Goal: Task Accomplishment & Management: Complete application form

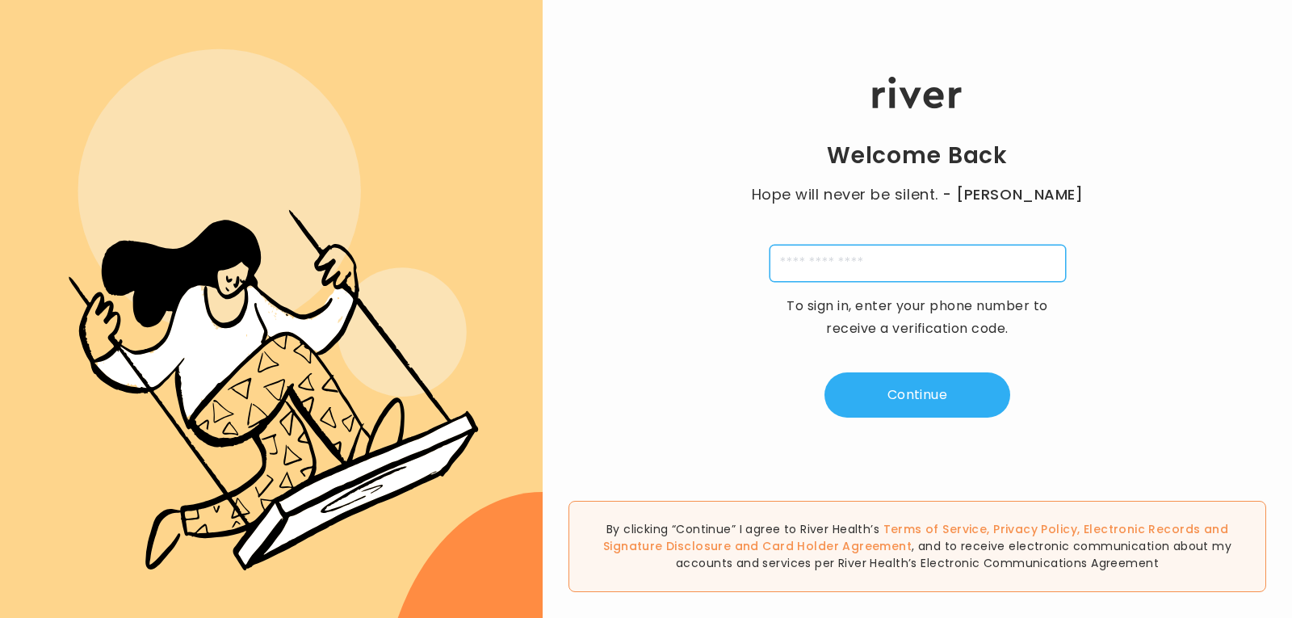
click at [827, 271] on input "tel" at bounding box center [918, 263] width 296 height 37
type input "**********"
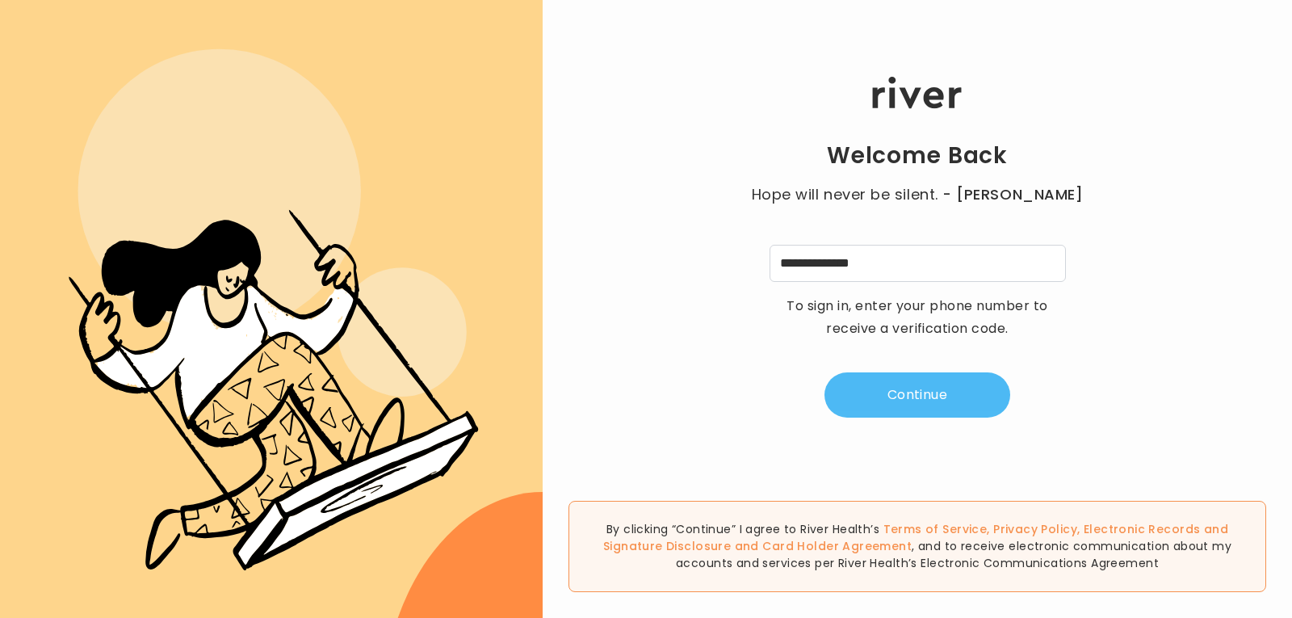
click at [873, 401] on button "Continue" at bounding box center [918, 394] width 186 height 45
type input "*"
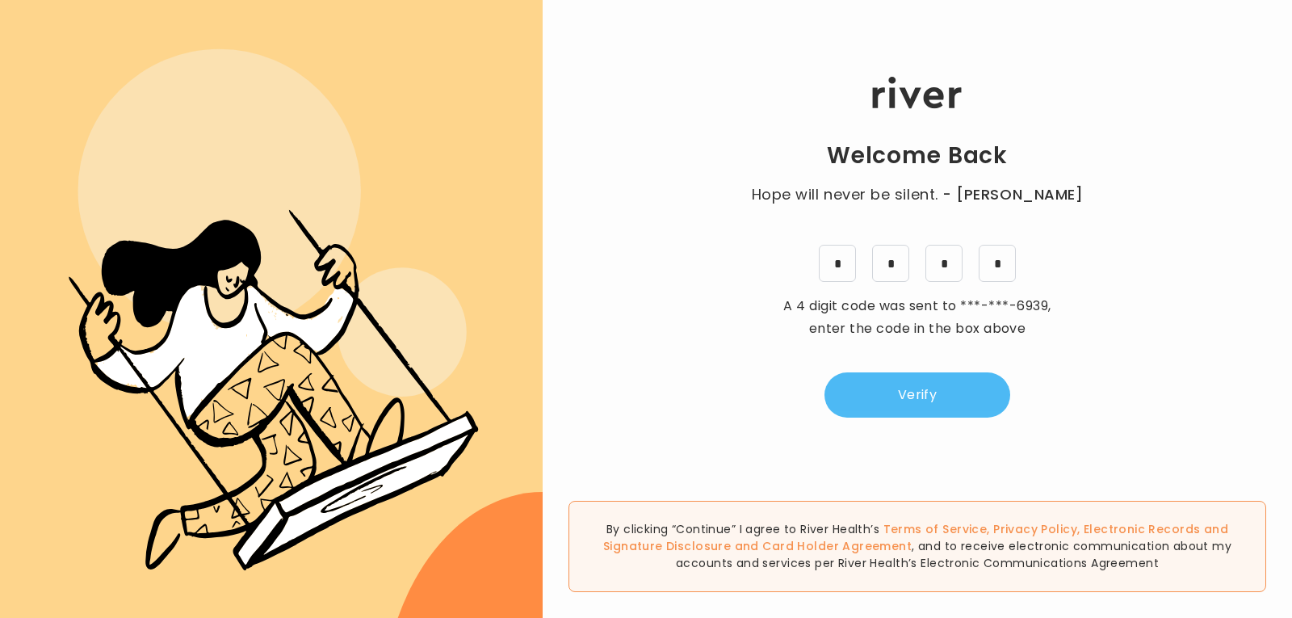
click at [887, 393] on button "Verify" at bounding box center [918, 394] width 186 height 45
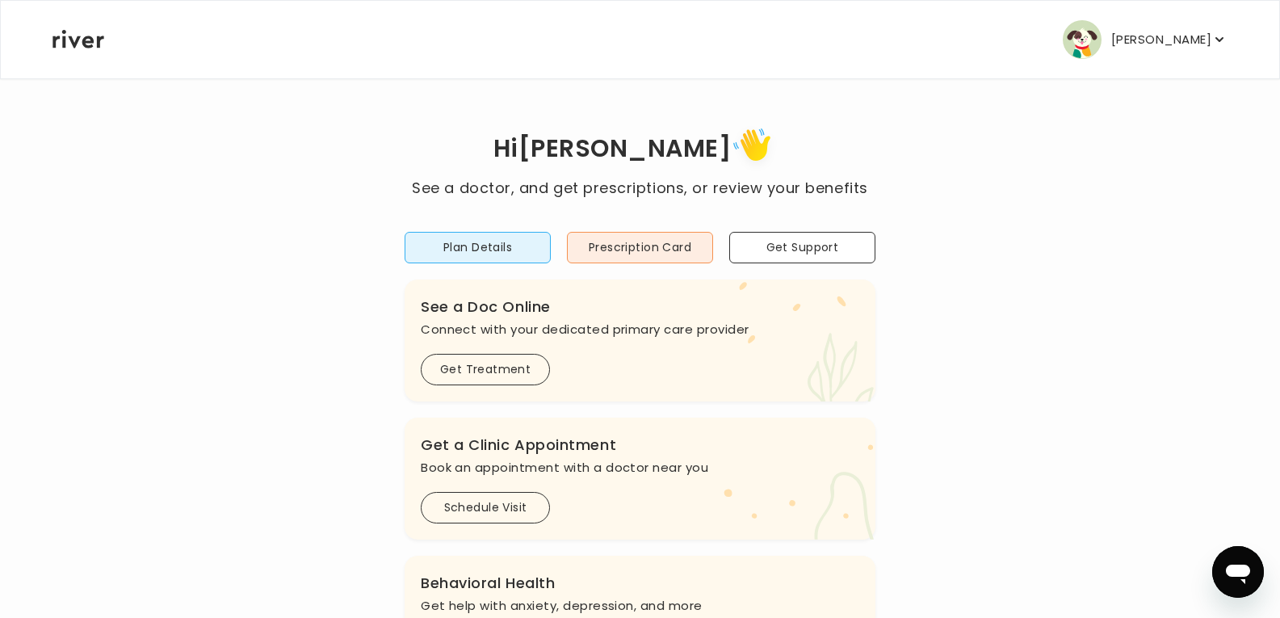
click at [1202, 41] on p "Nikki Genwright" at bounding box center [1161, 39] width 100 height 23
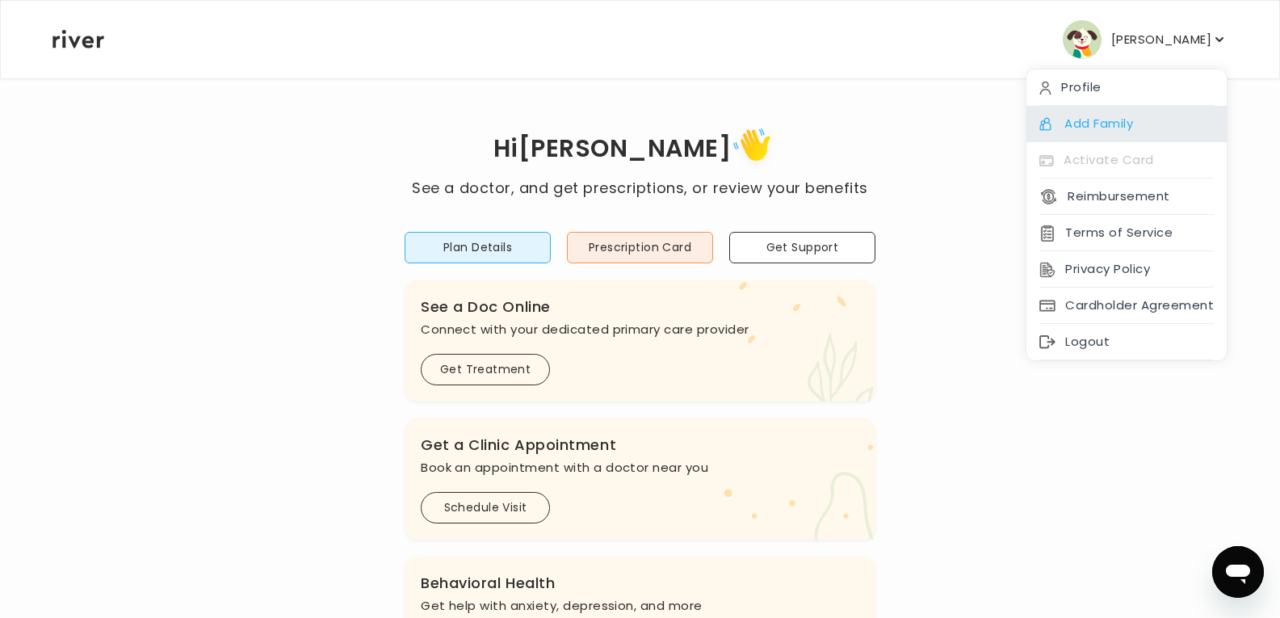
click at [1108, 120] on div "Add Family" at bounding box center [1126, 124] width 200 height 36
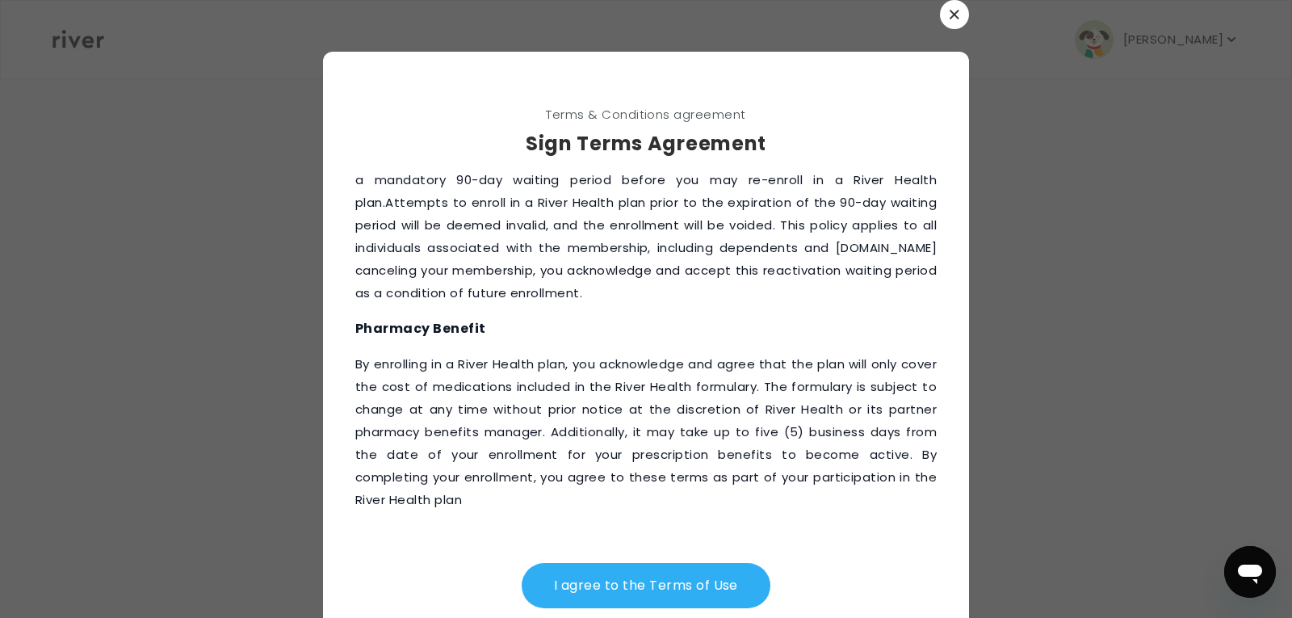
scroll to position [49, 0]
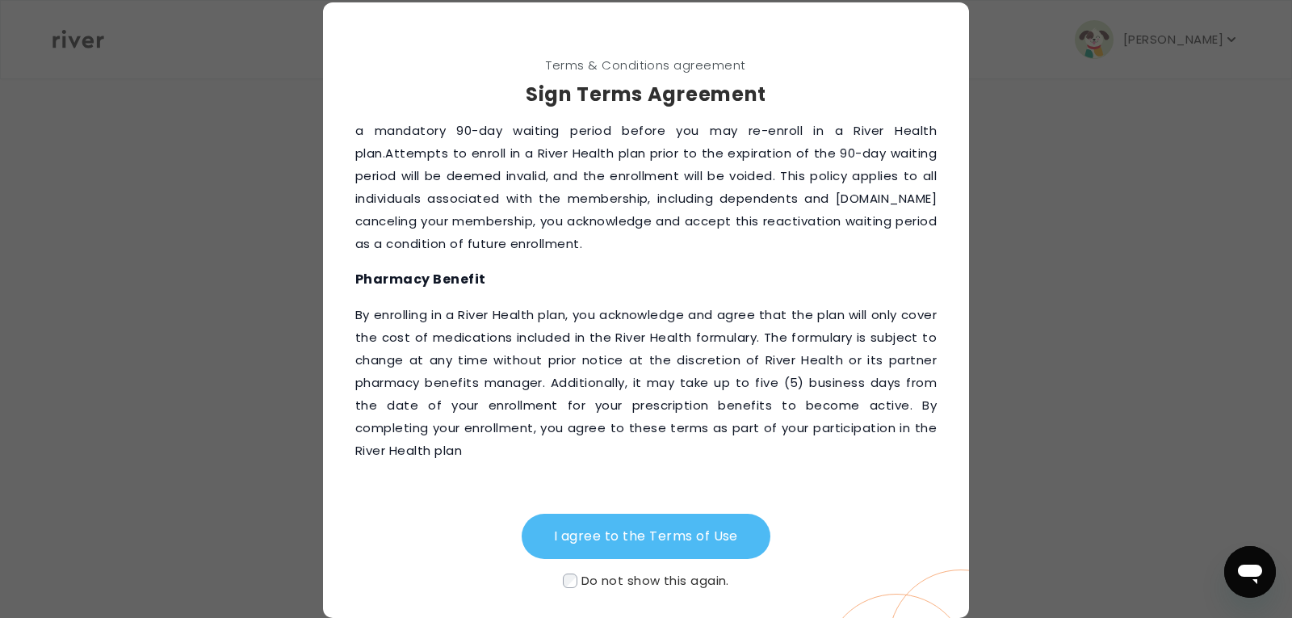
click at [574, 541] on button "I agree to the Terms of Use" at bounding box center [646, 536] width 249 height 45
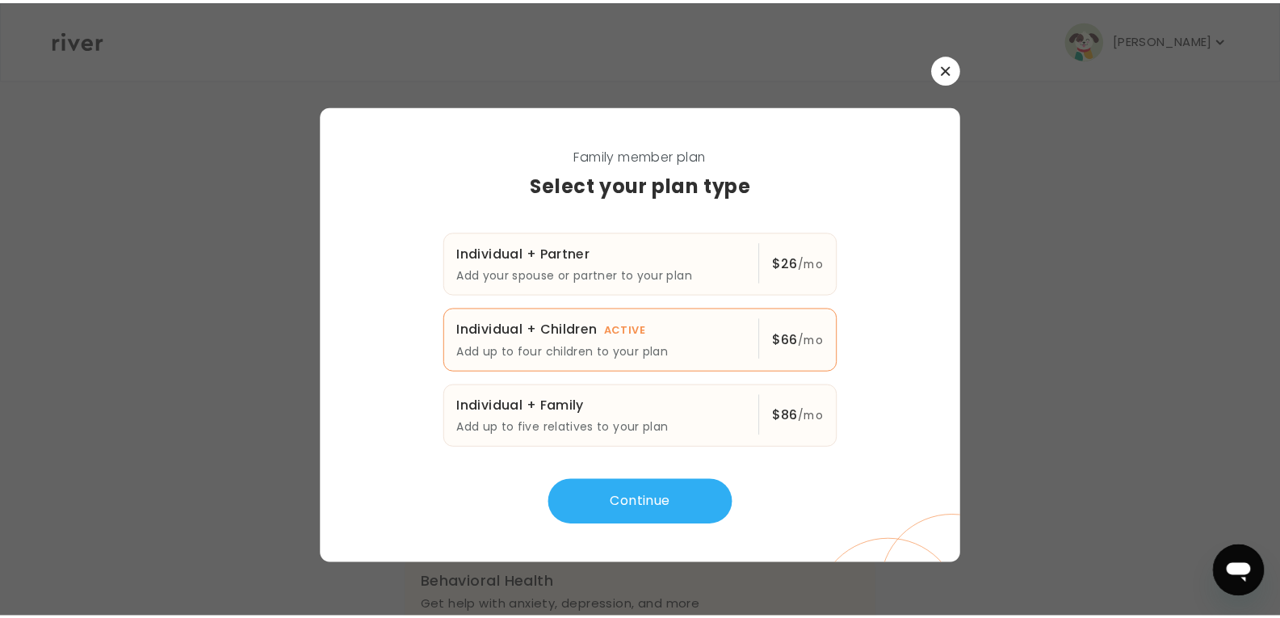
scroll to position [0, 0]
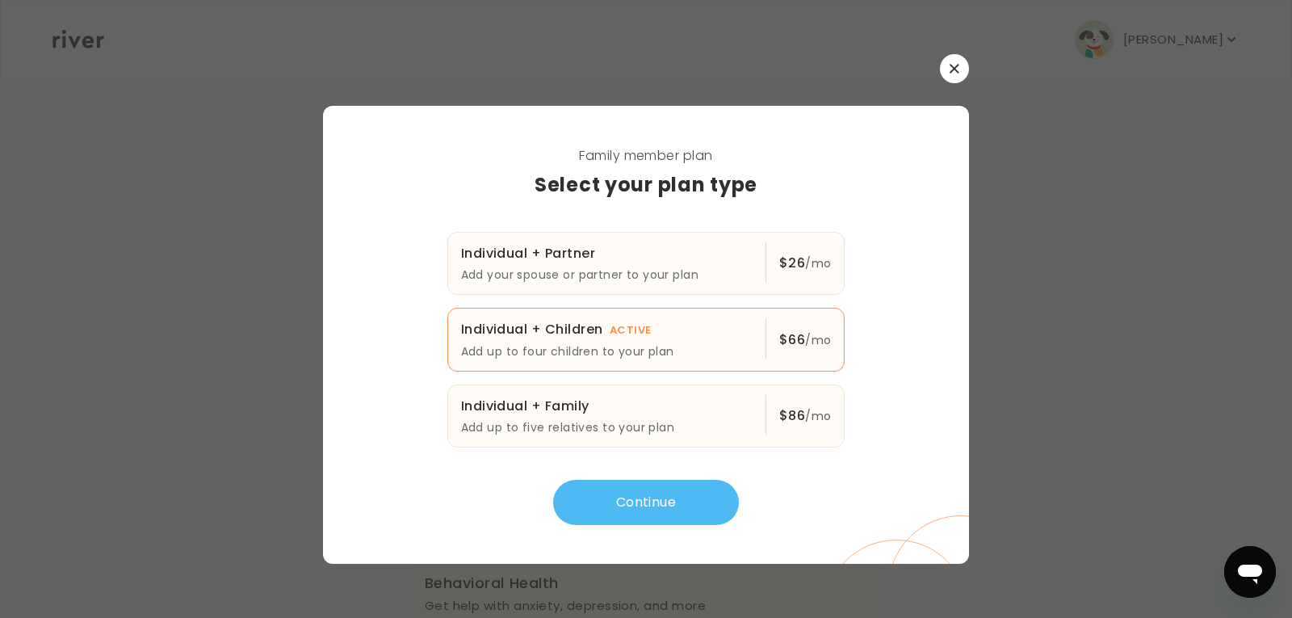
click at [585, 514] on button "Continue" at bounding box center [646, 502] width 186 height 45
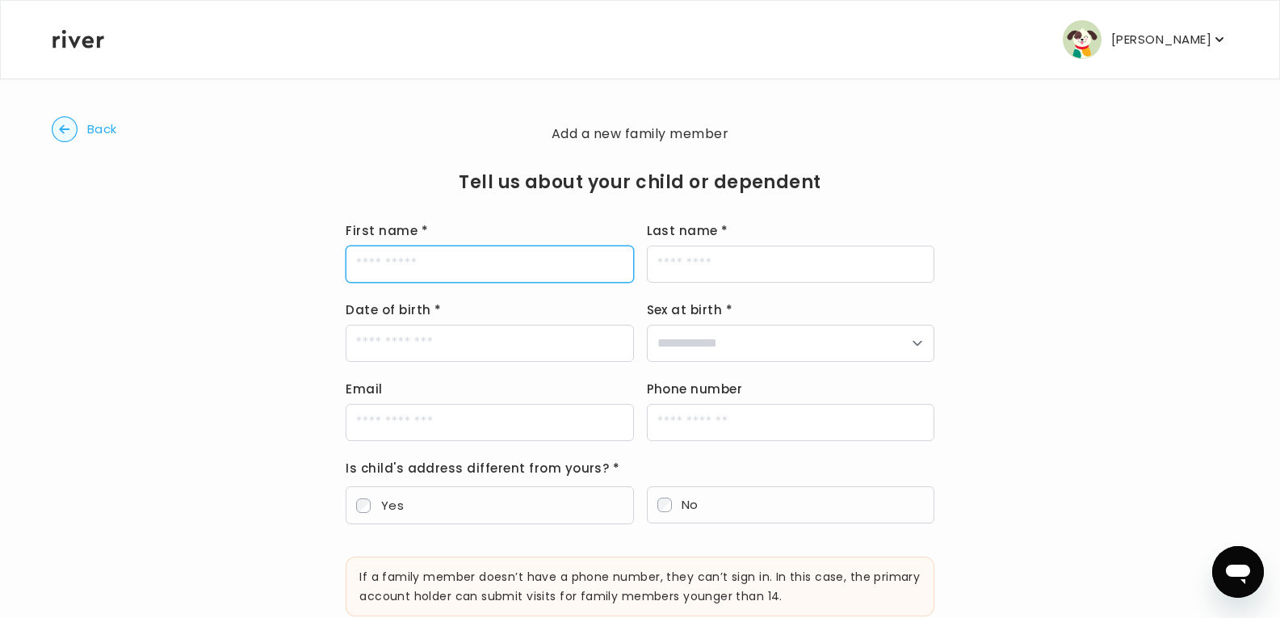
click at [440, 263] on input "First name *" at bounding box center [489, 263] width 287 height 37
type input "*******"
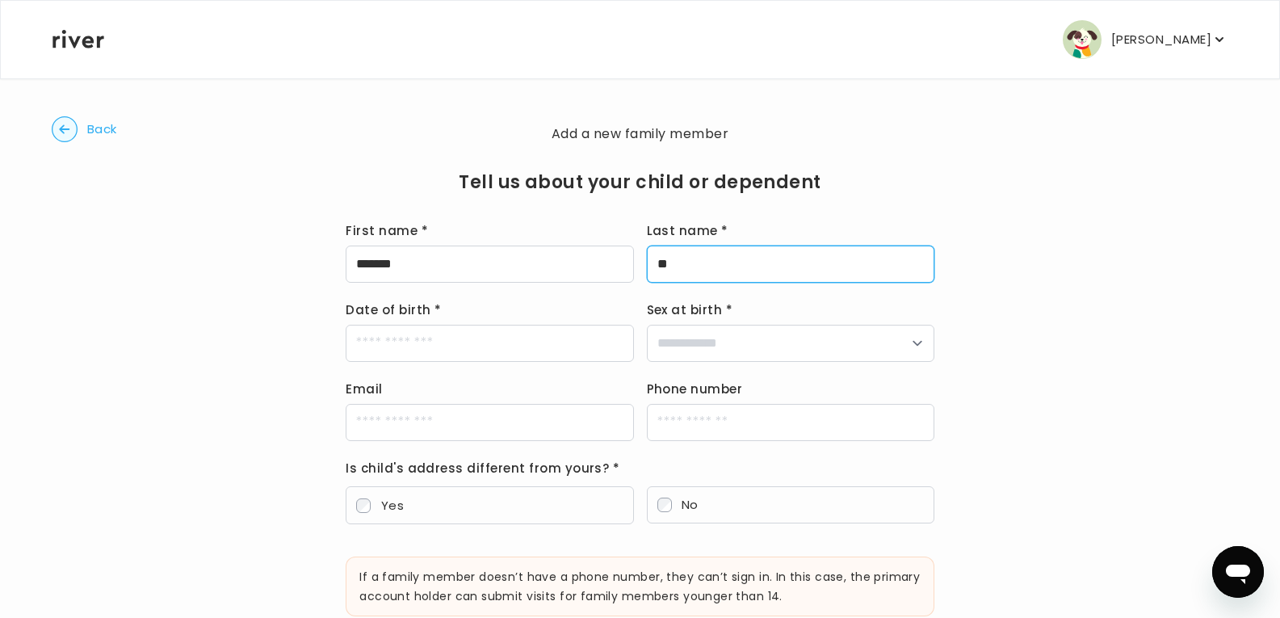
type input "*********"
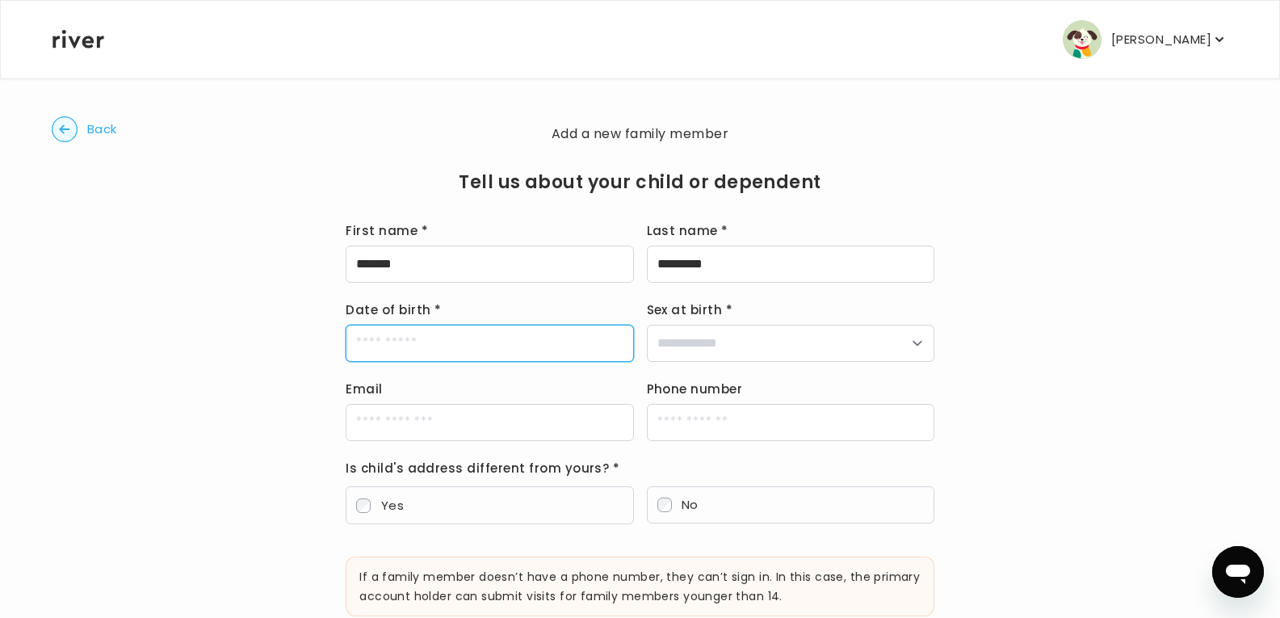
click at [522, 354] on input "Date of birth *" at bounding box center [489, 343] width 287 height 37
type input "**********"
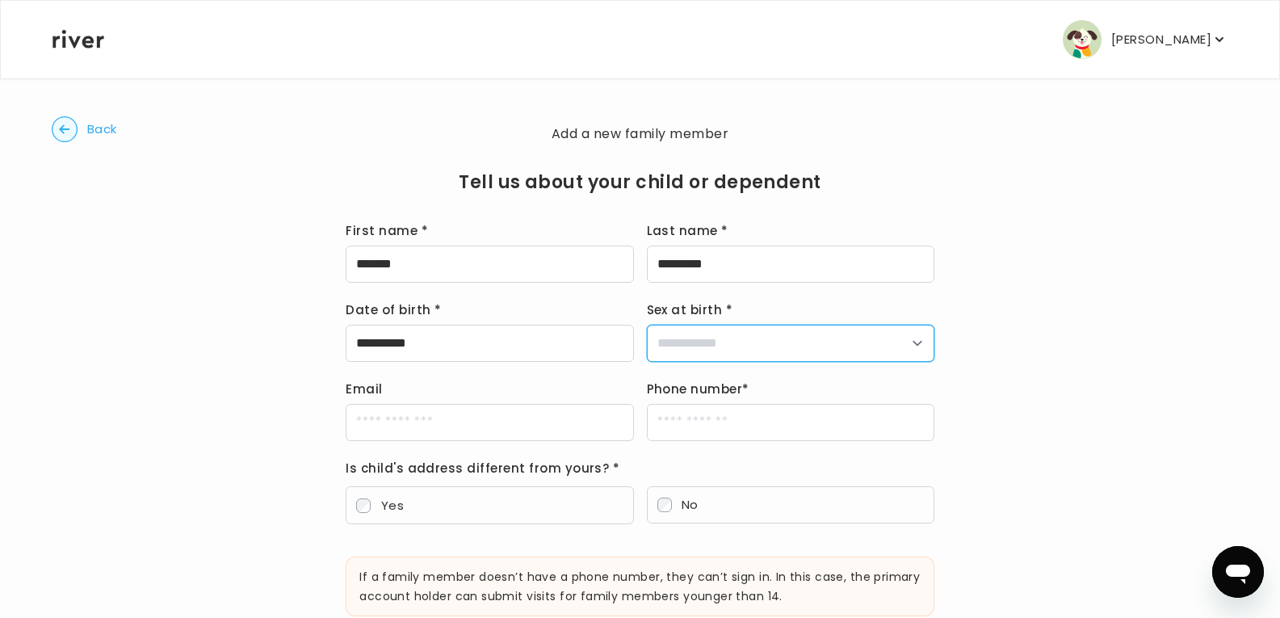
click at [665, 342] on select "**********" at bounding box center [790, 343] width 287 height 37
select select "****"
click at [647, 325] on select "**********" at bounding box center [790, 343] width 287 height 37
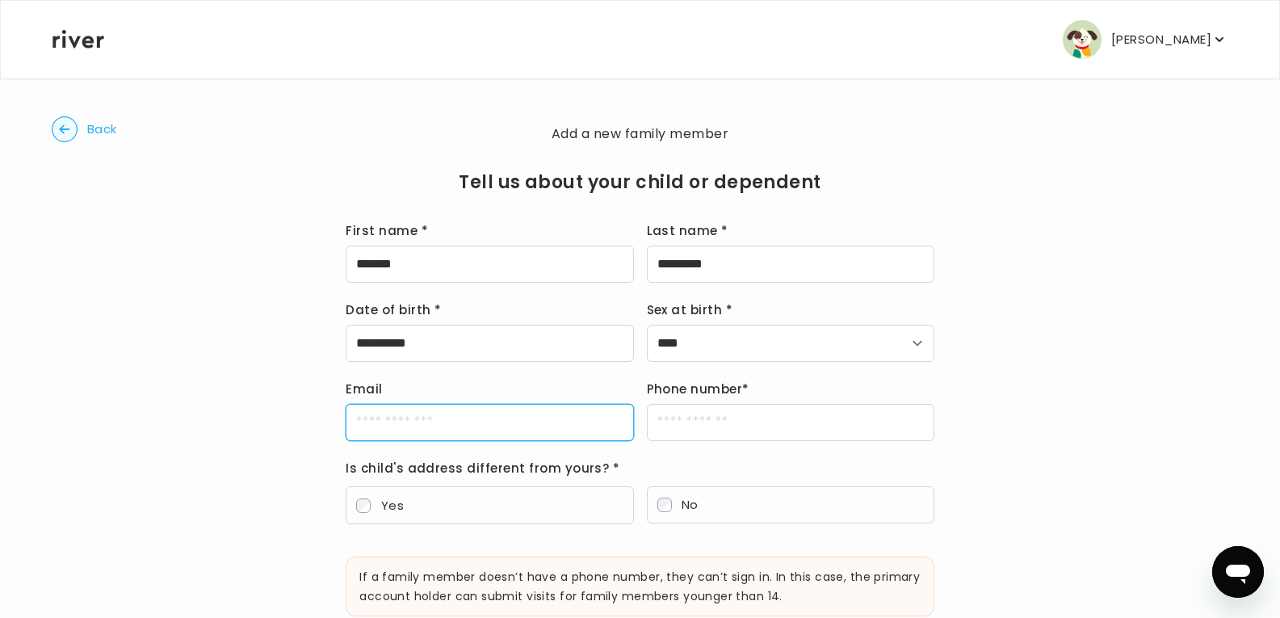
click at [483, 440] on input "Email" at bounding box center [489, 422] width 287 height 37
type input "**********"
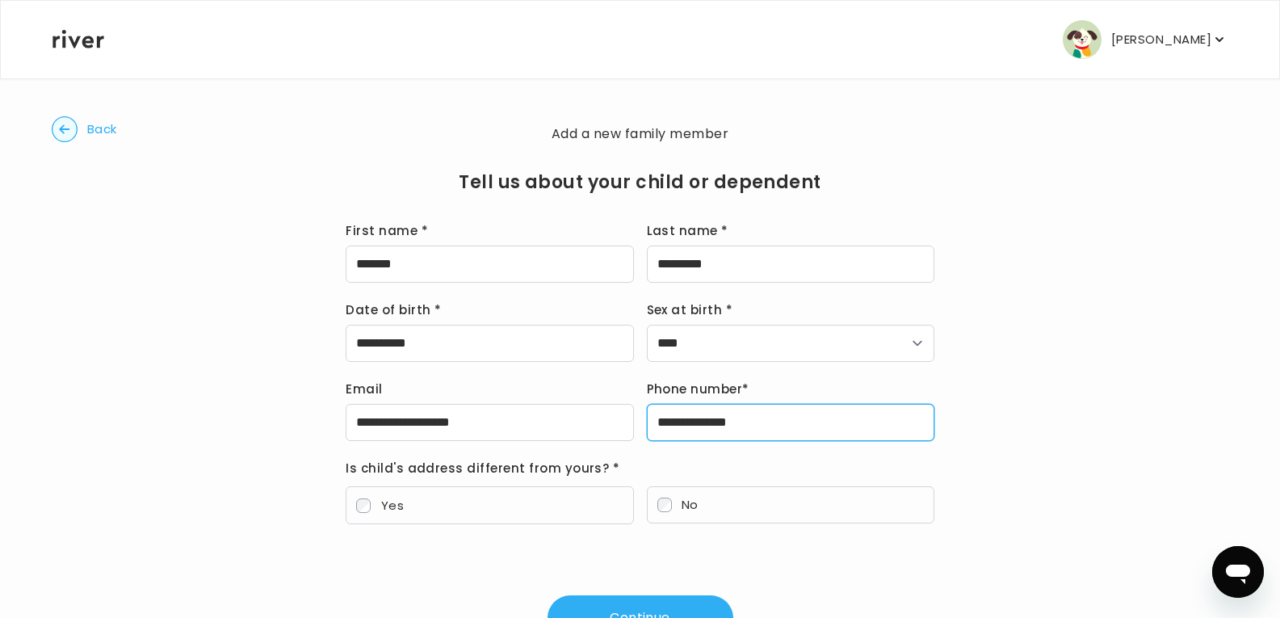
type input "**********"
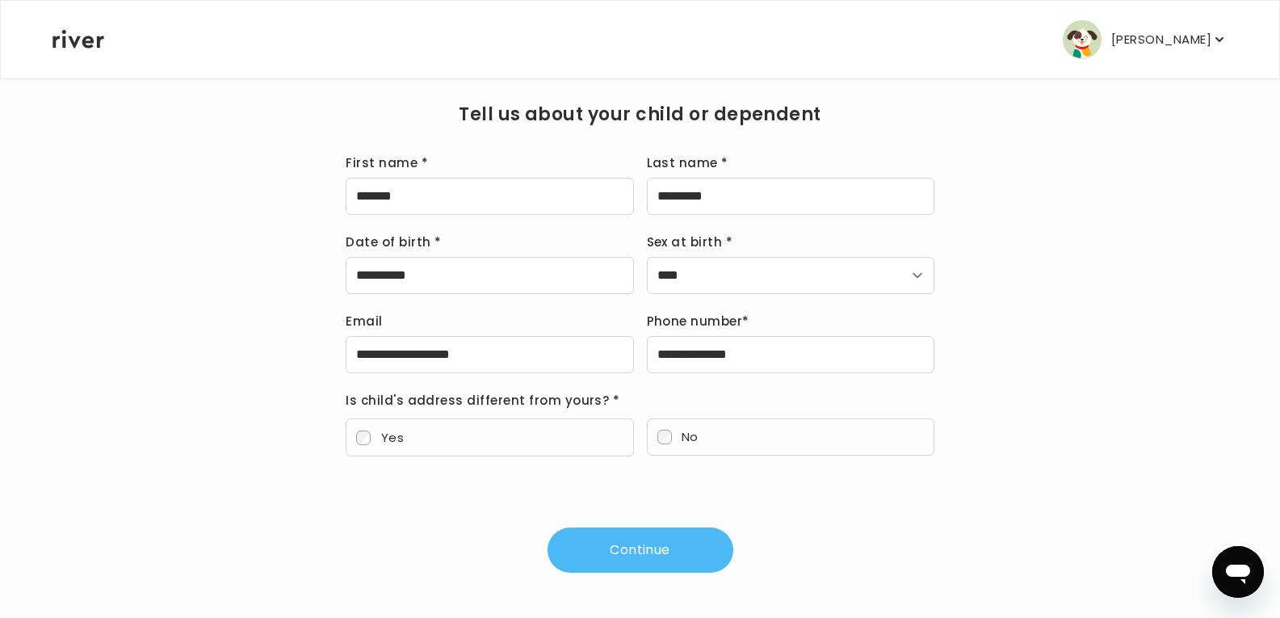
click at [621, 550] on button "Continue" at bounding box center [641, 549] width 186 height 45
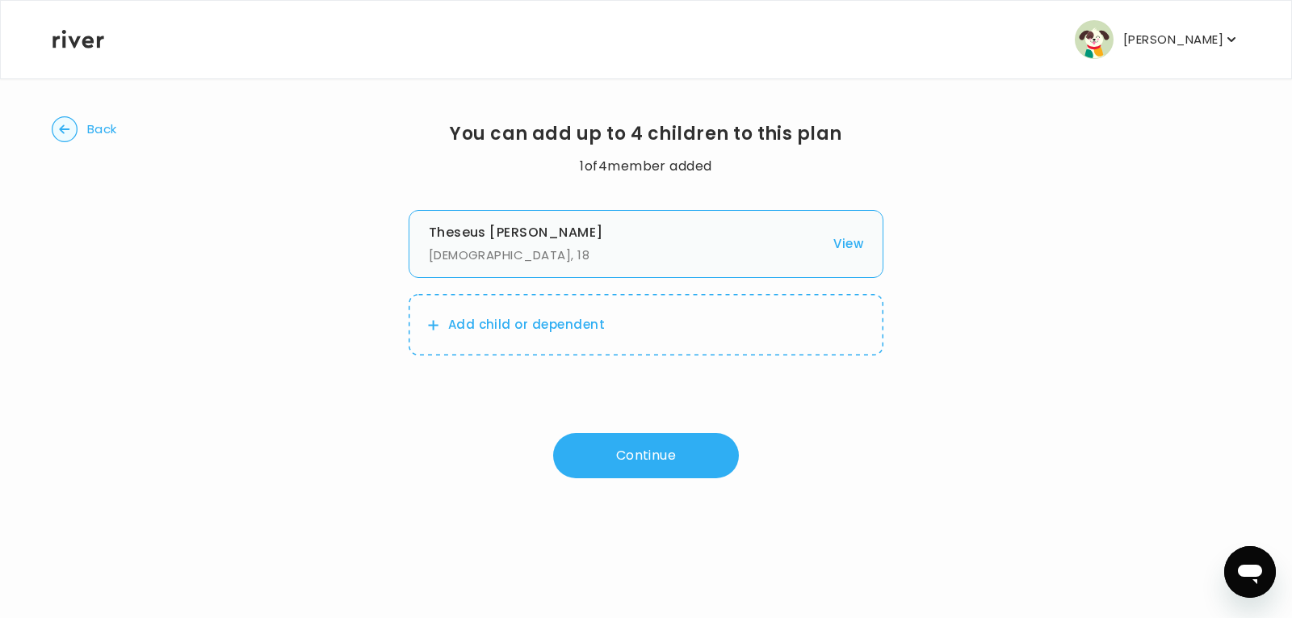
click at [847, 243] on button "View" at bounding box center [848, 244] width 30 height 23
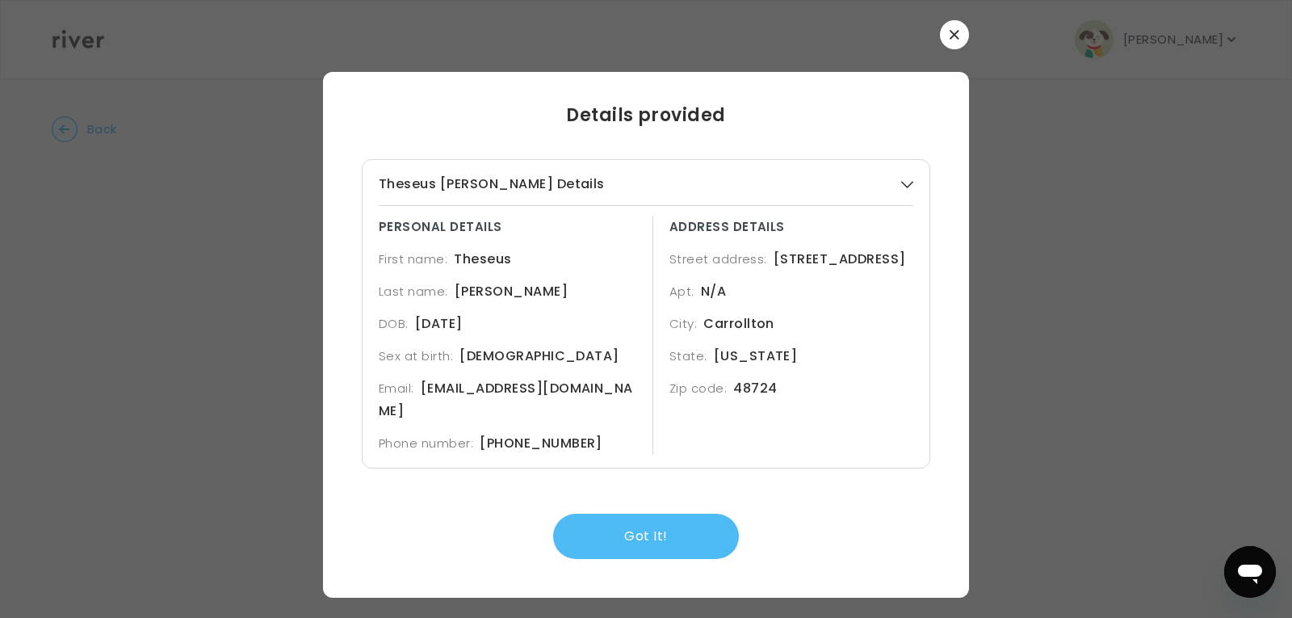
click at [602, 525] on button "Got It!" at bounding box center [646, 536] width 186 height 45
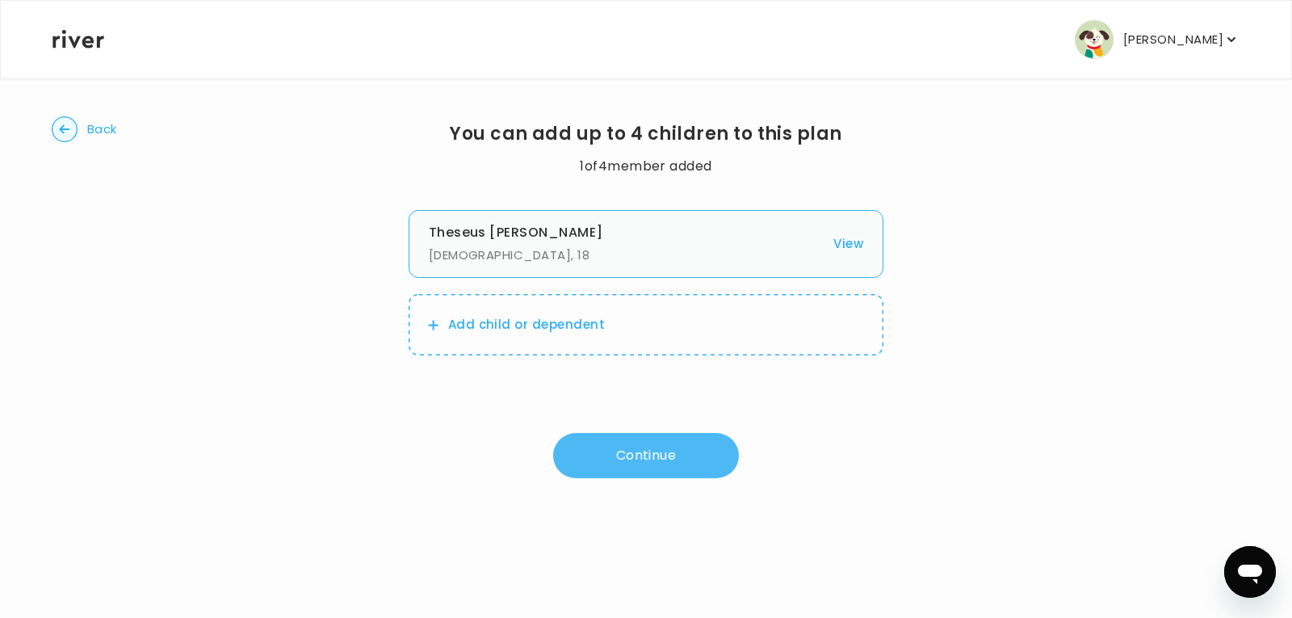
click at [636, 448] on button "Continue" at bounding box center [646, 455] width 186 height 45
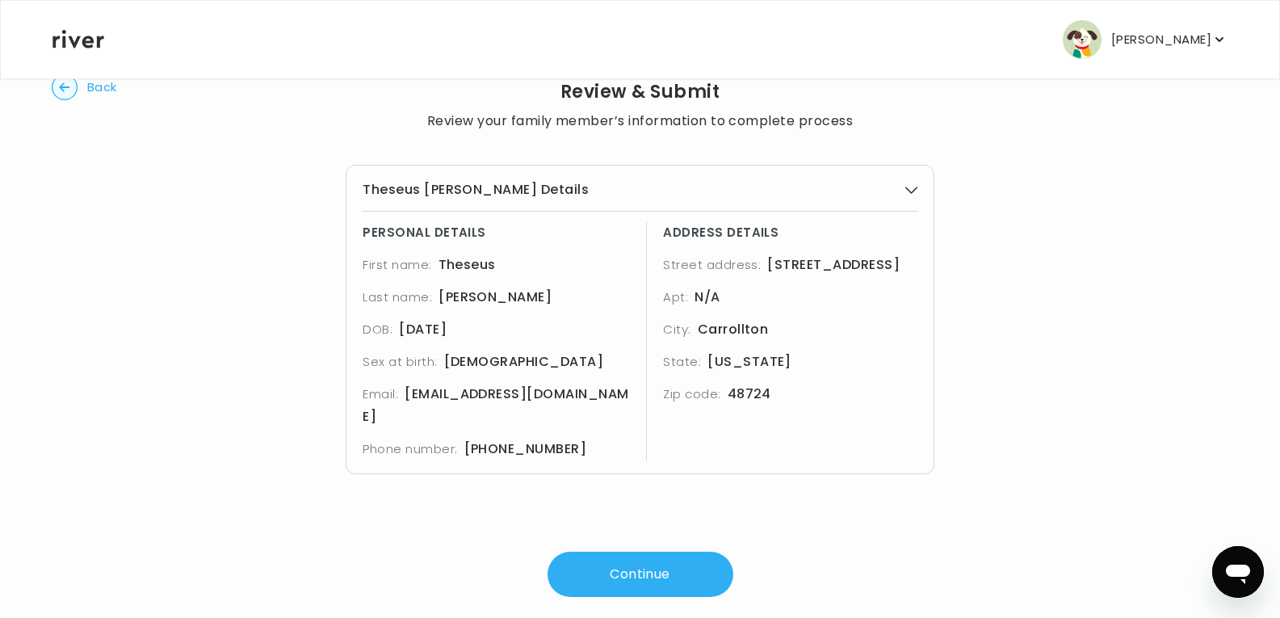
scroll to position [44, 0]
click at [638, 550] on button "Continue" at bounding box center [641, 572] width 186 height 45
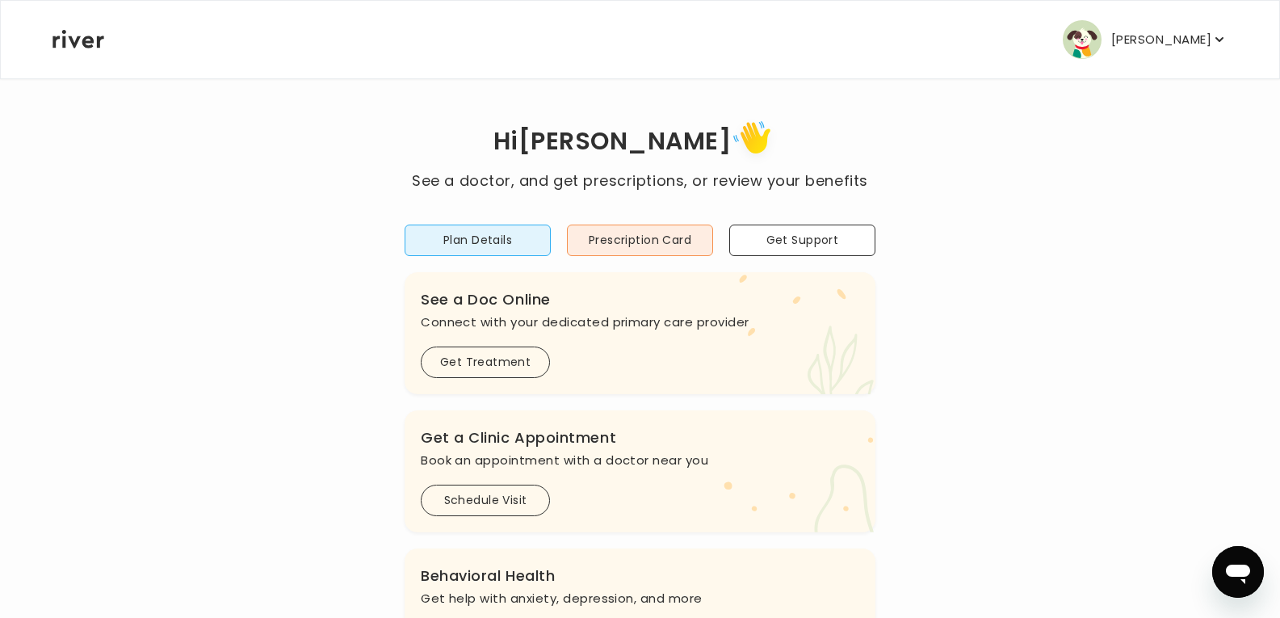
scroll to position [6, 0]
click at [609, 244] on button "Prescription Card" at bounding box center [640, 240] width 146 height 31
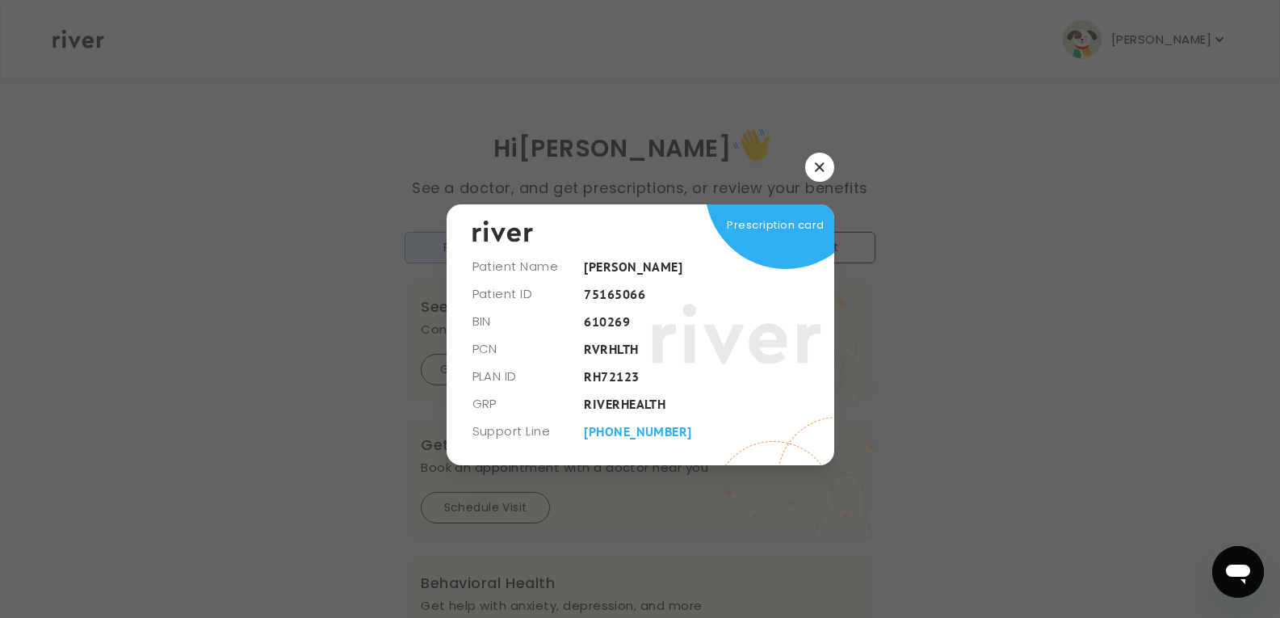
scroll to position [0, 0]
click at [821, 170] on icon "button" at bounding box center [825, 167] width 10 height 10
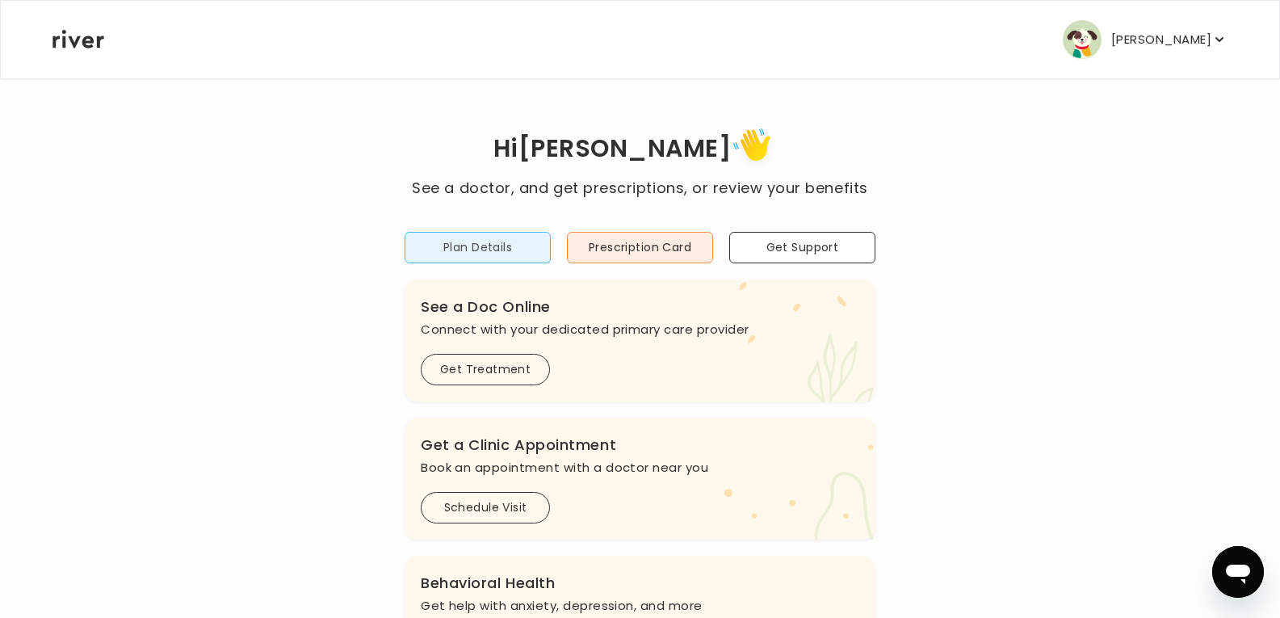
click at [494, 250] on button "Plan Details" at bounding box center [478, 247] width 146 height 31
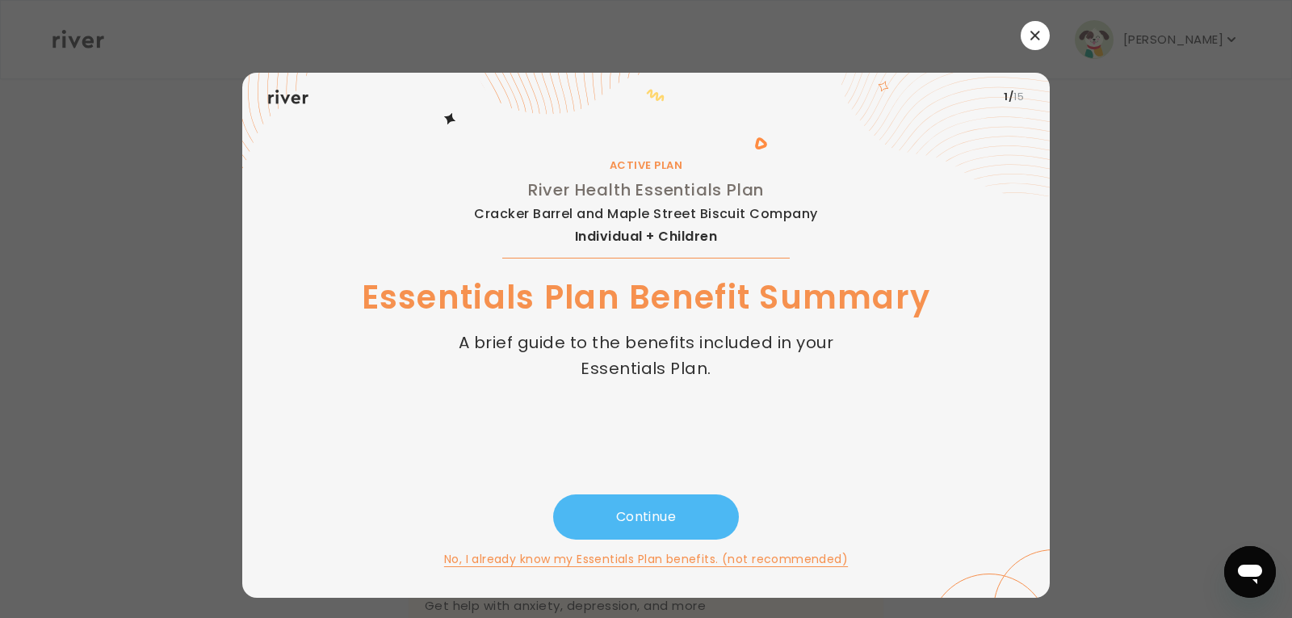
click at [634, 514] on button "Continue" at bounding box center [646, 516] width 186 height 45
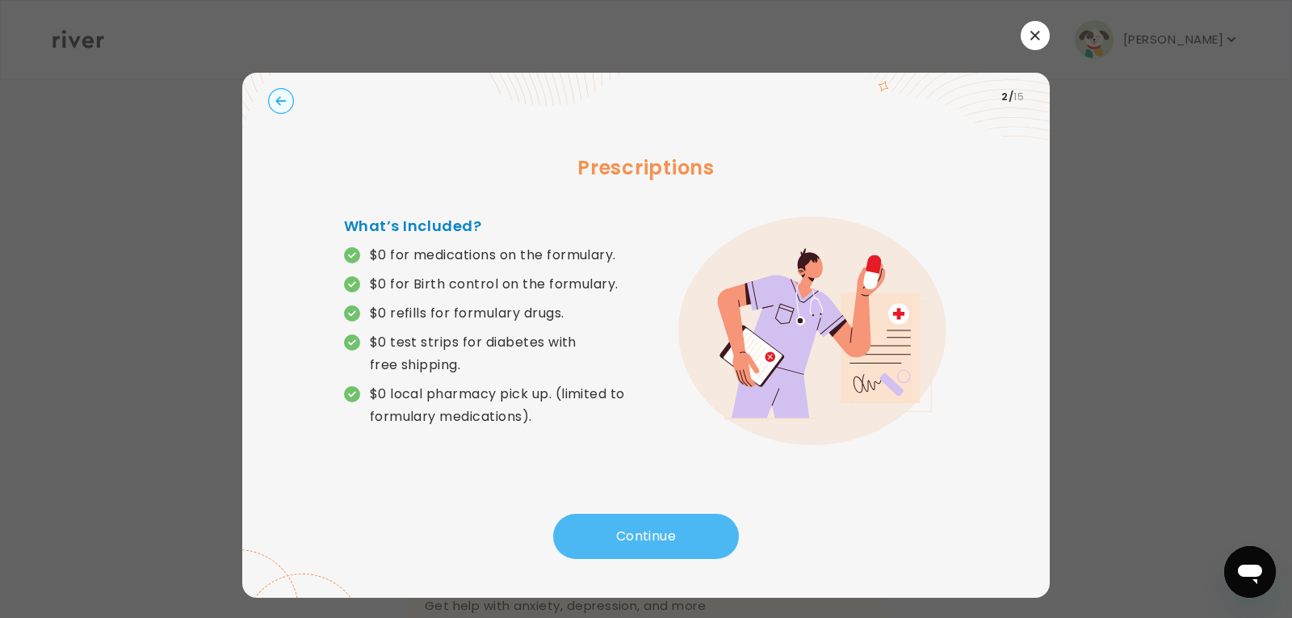
click at [627, 534] on button "Continue" at bounding box center [646, 536] width 186 height 45
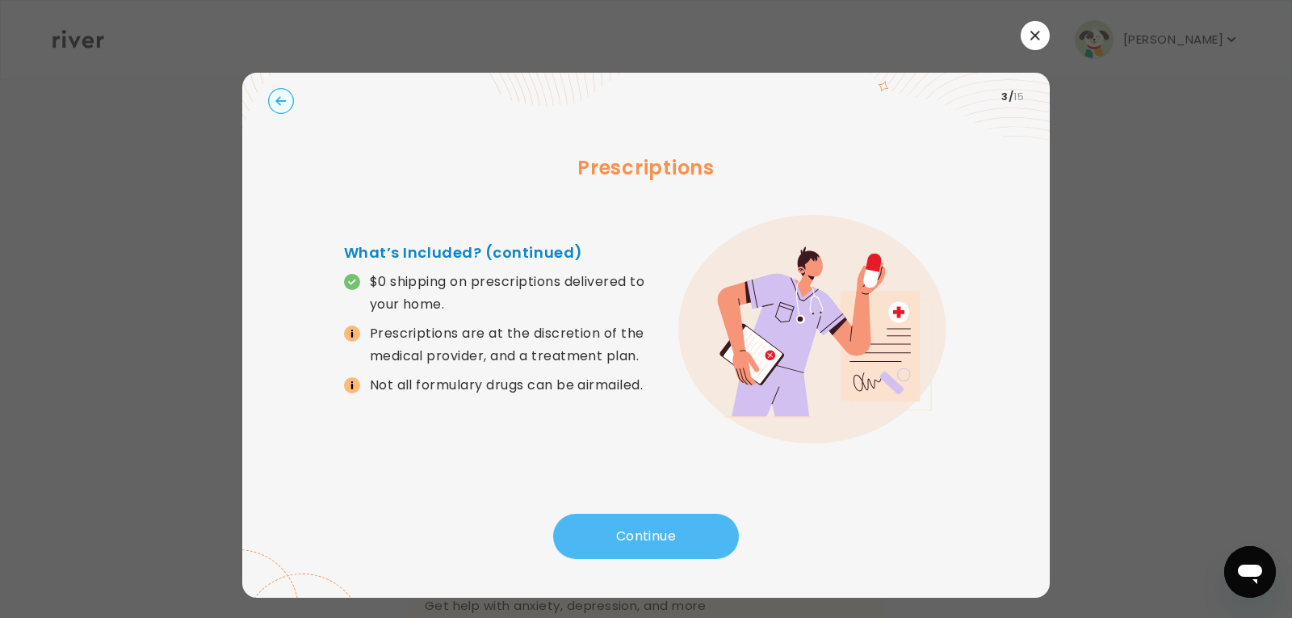
click at [627, 534] on button "Continue" at bounding box center [646, 536] width 186 height 45
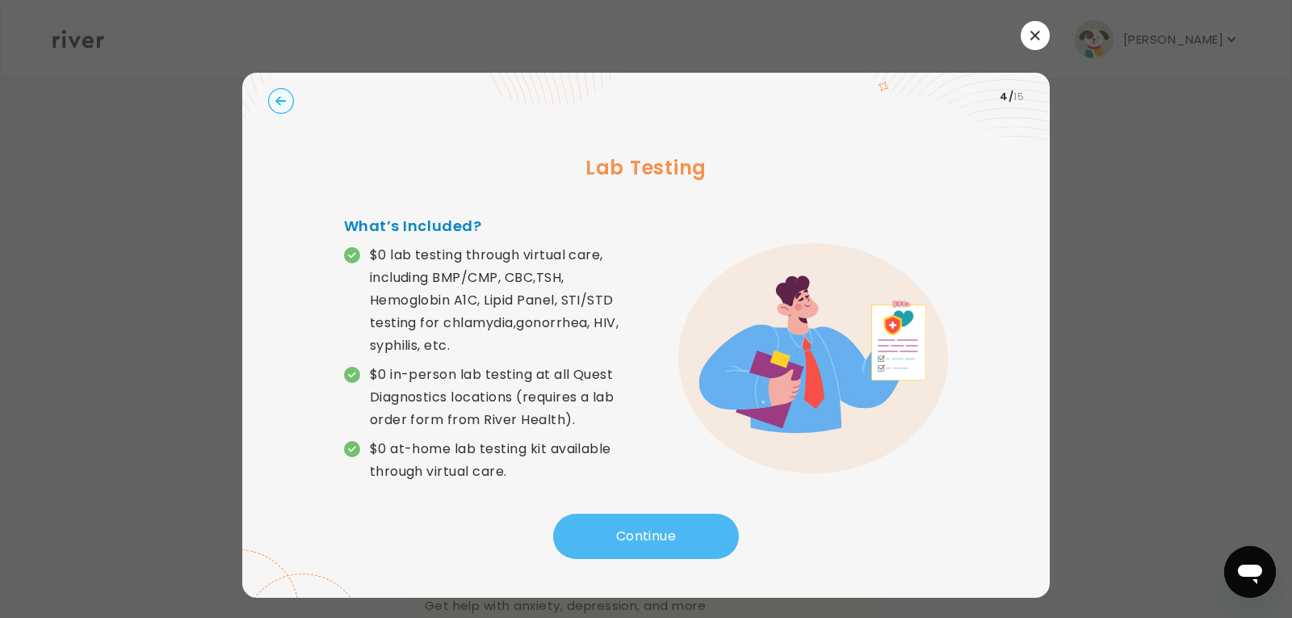
click at [627, 534] on button "Continue" at bounding box center [646, 536] width 186 height 45
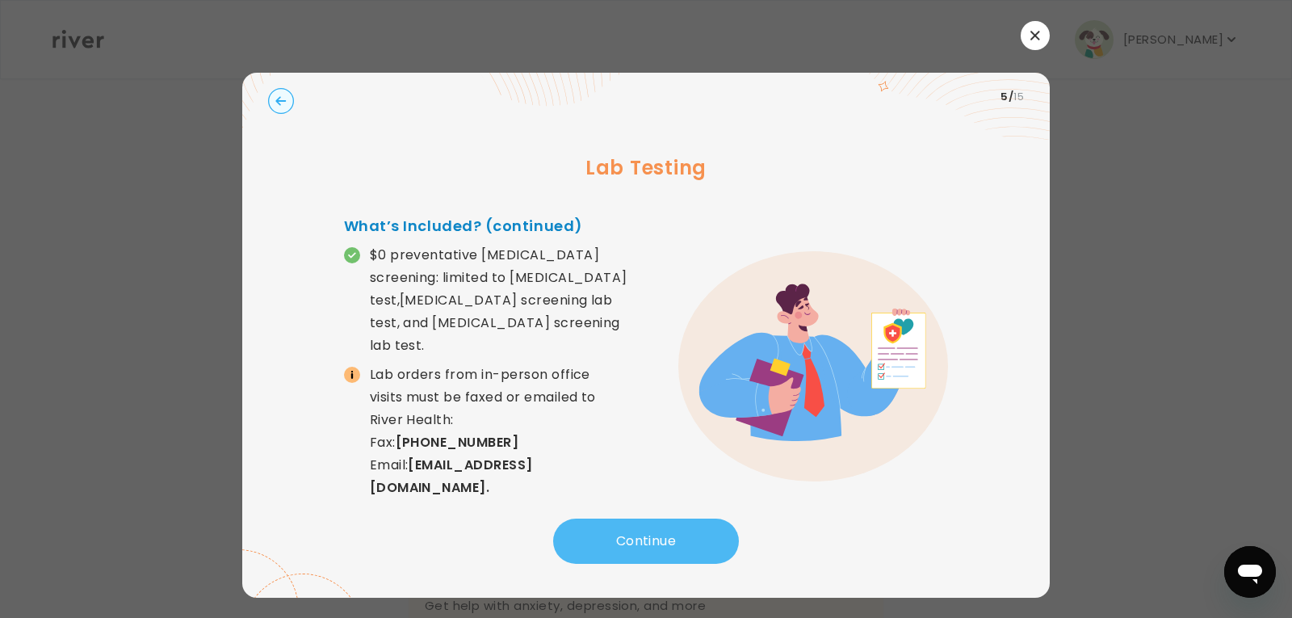
click at [650, 541] on button "Continue" at bounding box center [646, 540] width 186 height 45
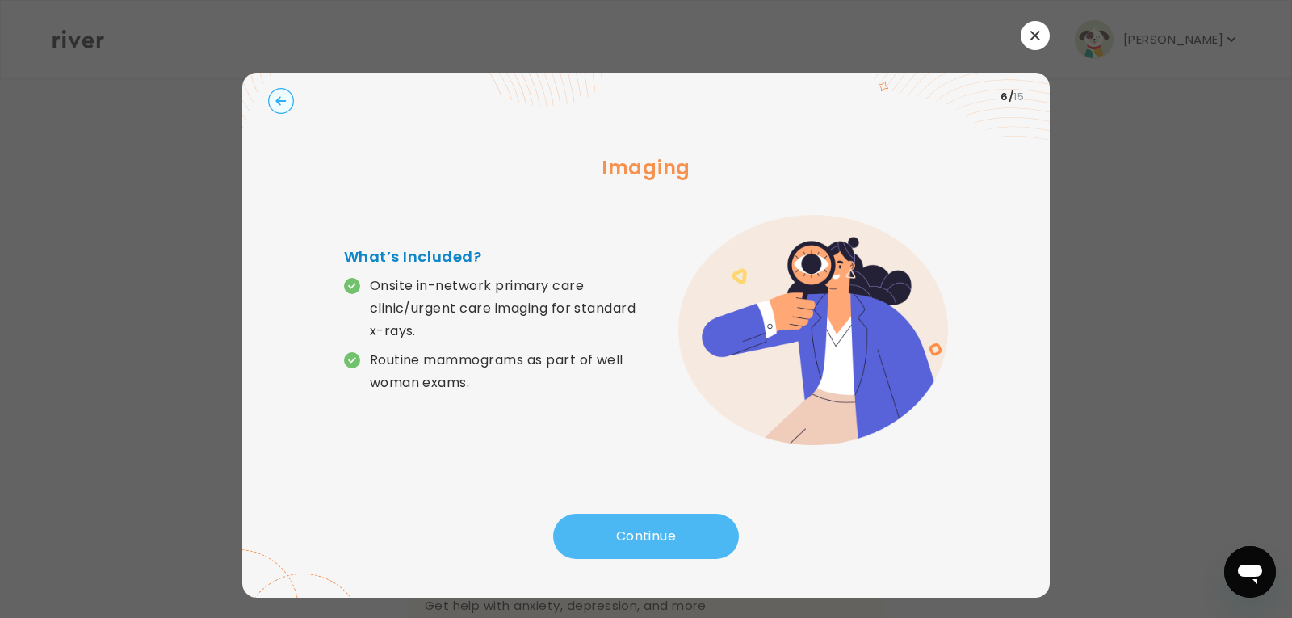
click at [650, 541] on button "Continue" at bounding box center [646, 536] width 186 height 45
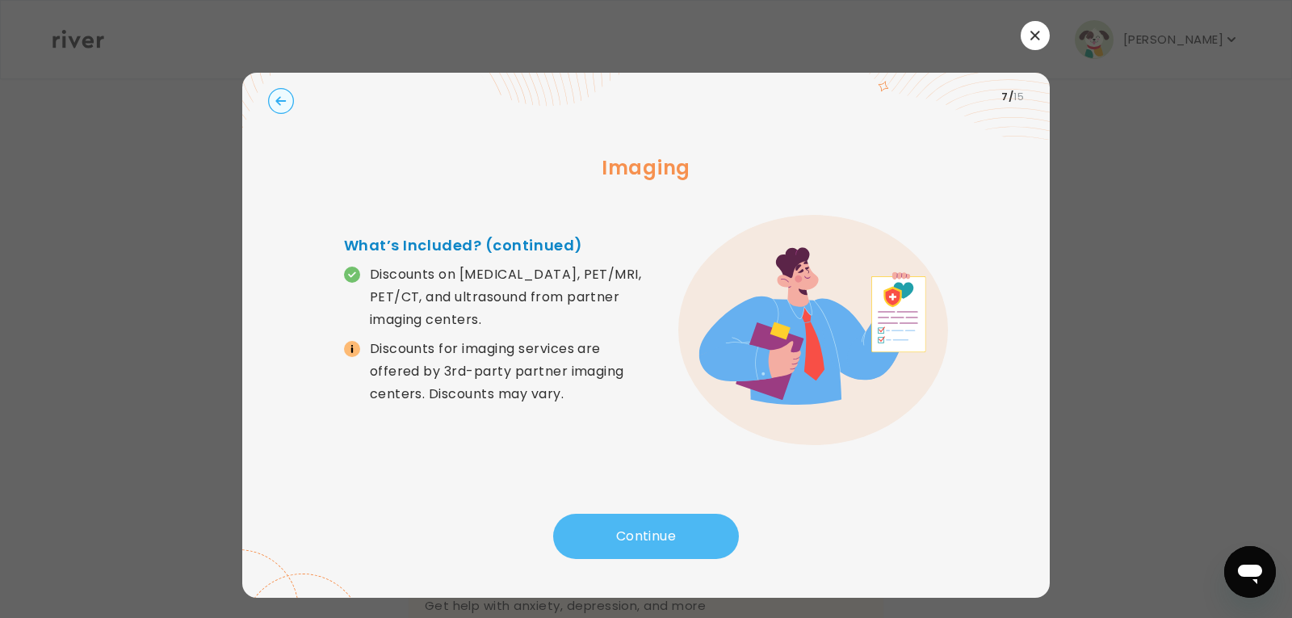
click at [640, 535] on button "Continue" at bounding box center [646, 536] width 186 height 45
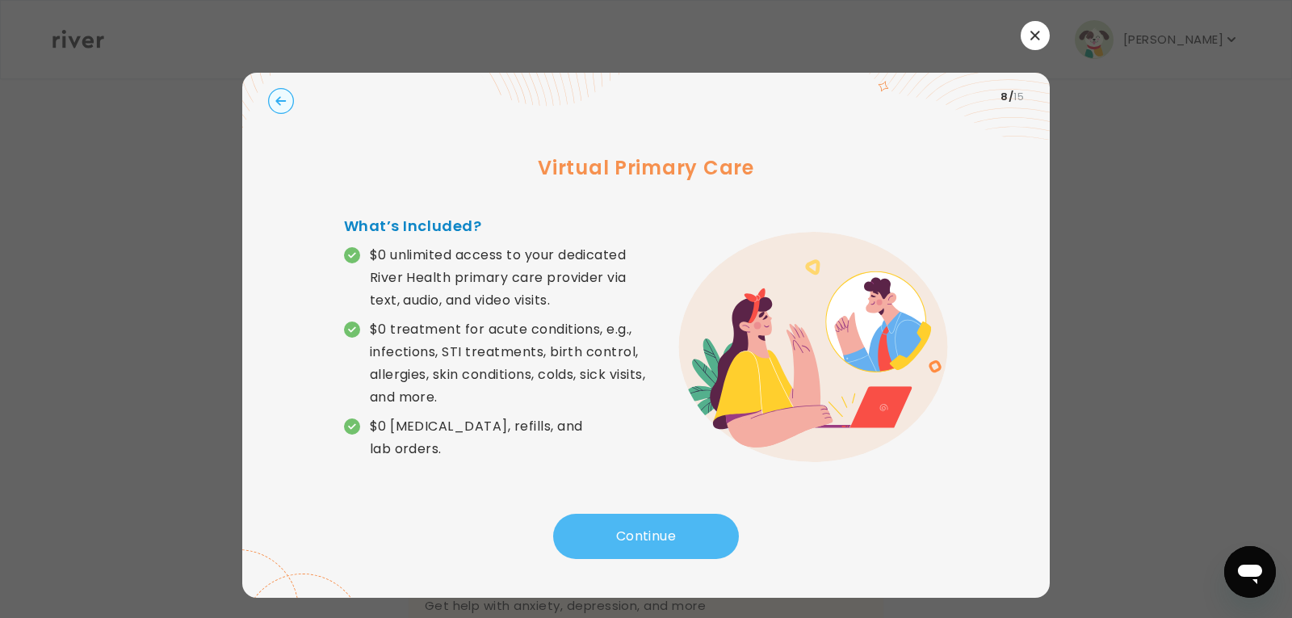
click at [640, 535] on button "Continue" at bounding box center [646, 536] width 186 height 45
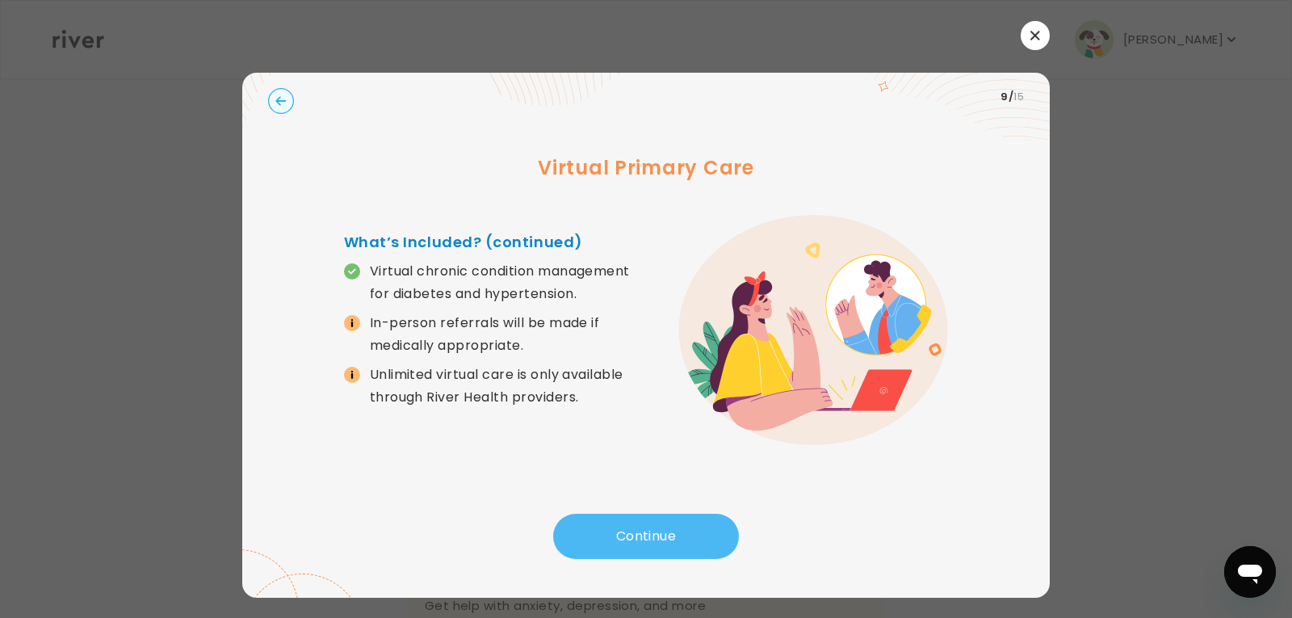
click at [640, 535] on button "Continue" at bounding box center [646, 536] width 186 height 45
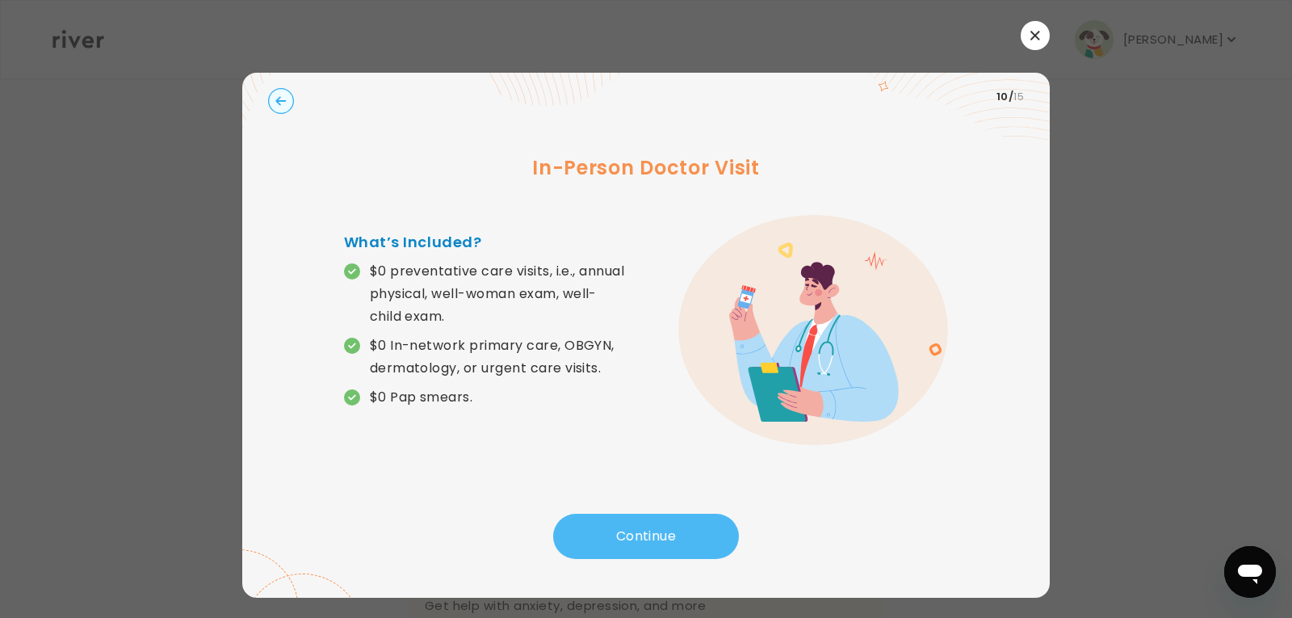
click at [640, 535] on button "Continue" at bounding box center [646, 536] width 186 height 45
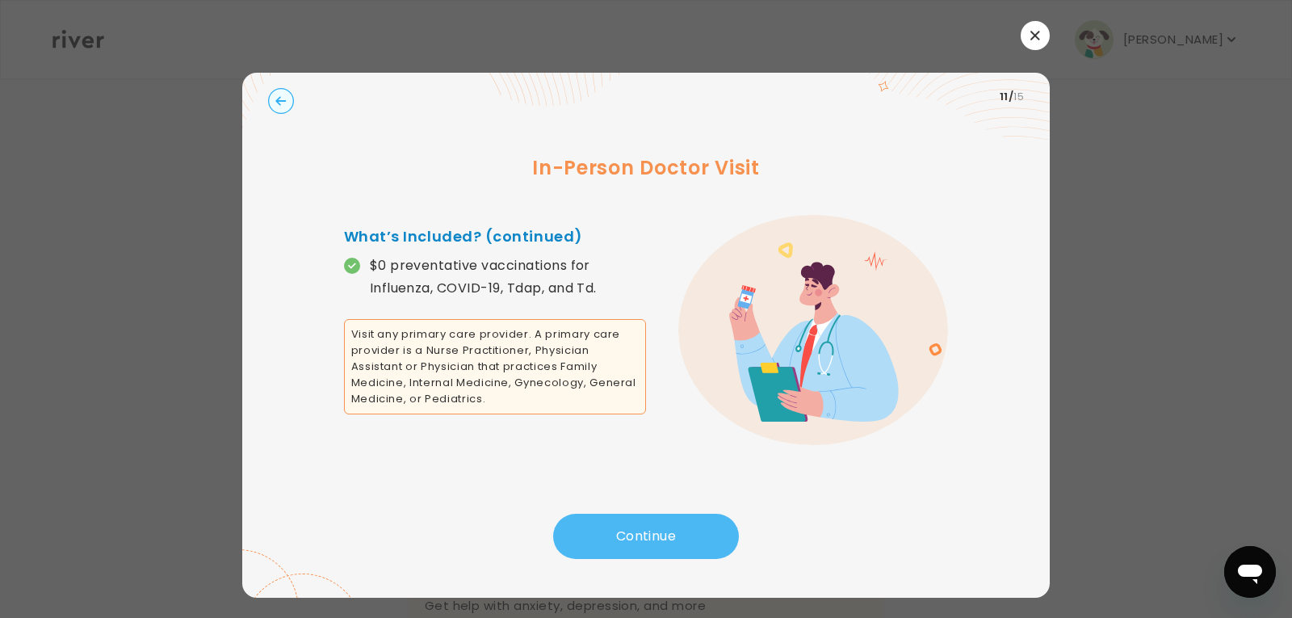
click at [640, 535] on button "Continue" at bounding box center [646, 536] width 186 height 45
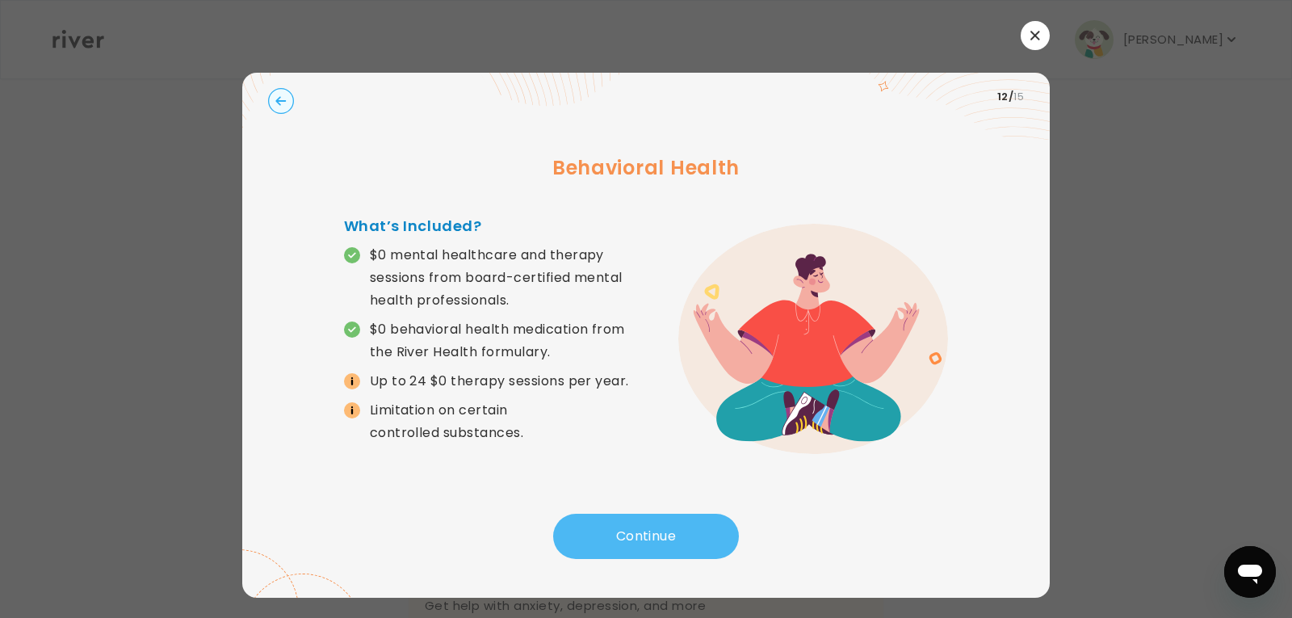
click at [640, 535] on button "Continue" at bounding box center [646, 536] width 186 height 45
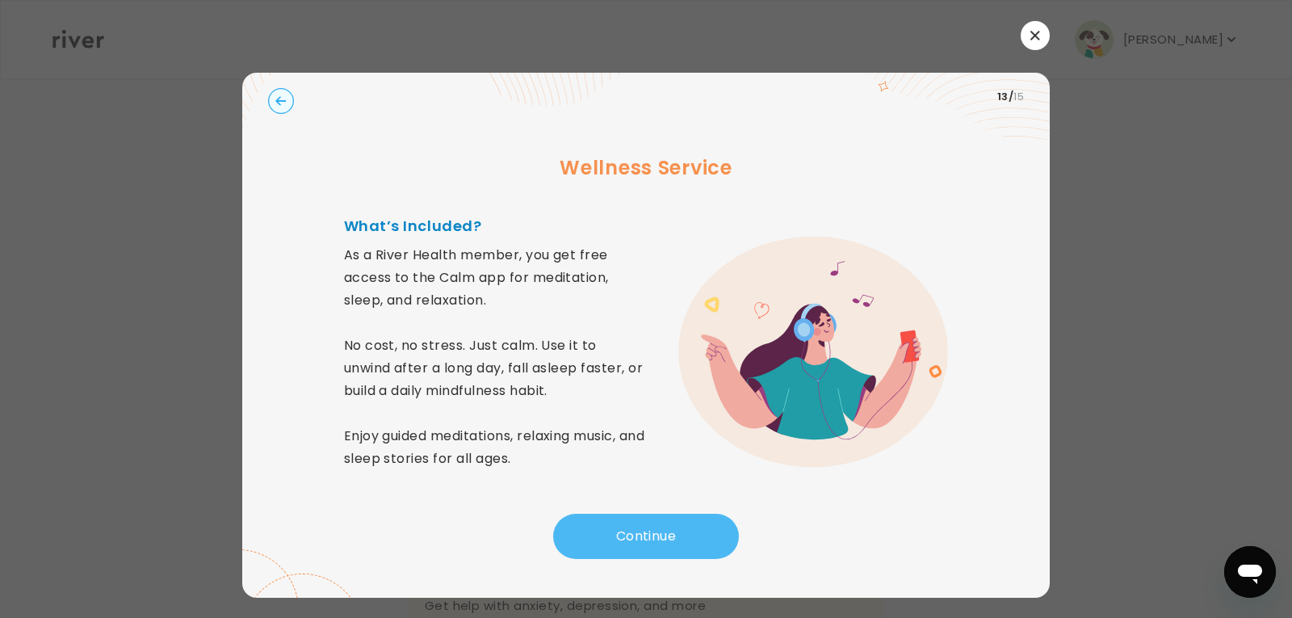
click at [640, 535] on button "Continue" at bounding box center [646, 536] width 186 height 45
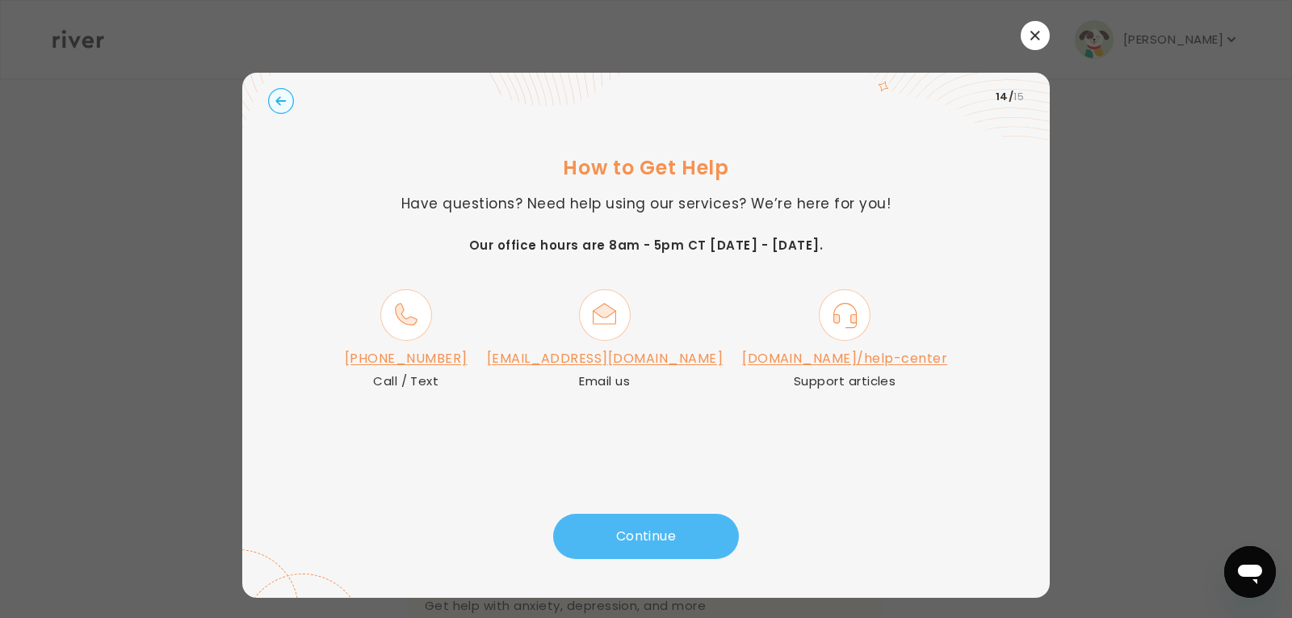
click at [657, 538] on button "Continue" at bounding box center [646, 536] width 186 height 45
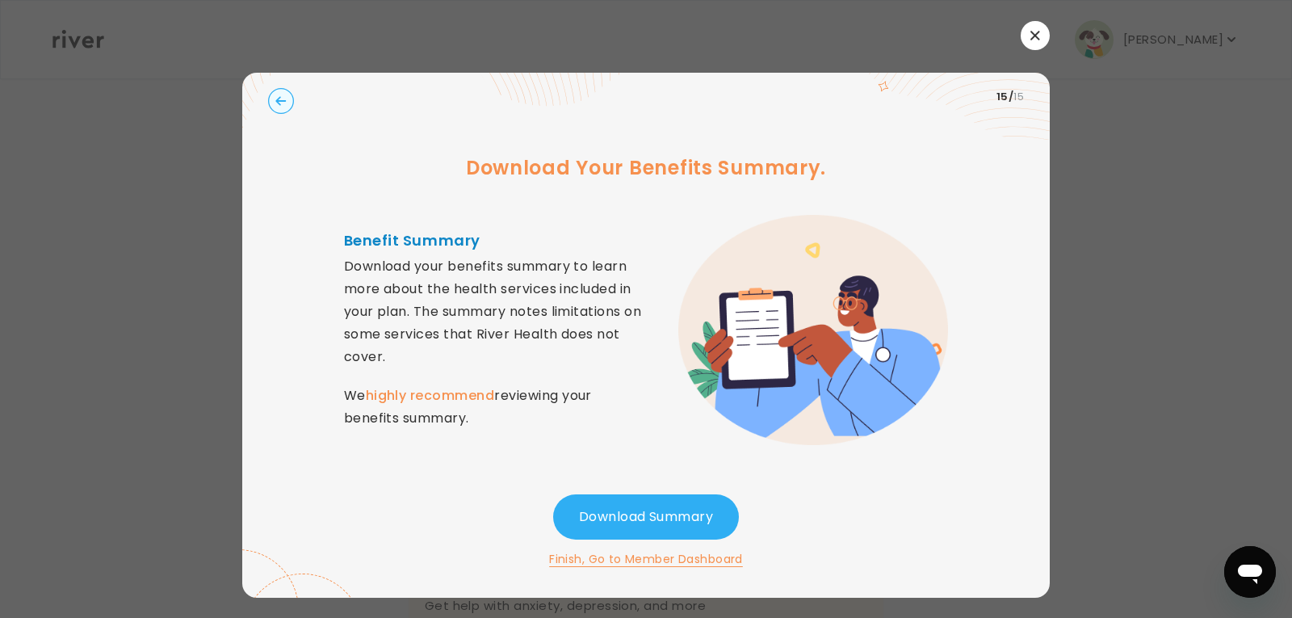
click at [1034, 35] on icon "button" at bounding box center [1034, 35] width 9 height 9
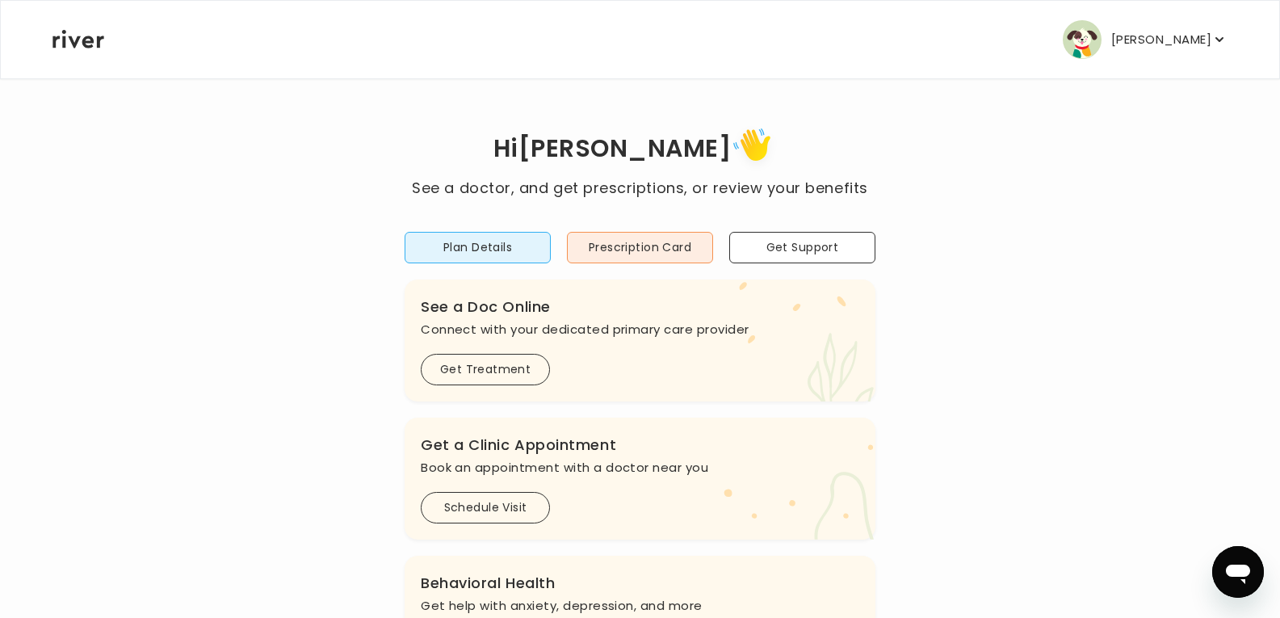
click at [1214, 40] on icon "button" at bounding box center [1219, 39] width 16 height 16
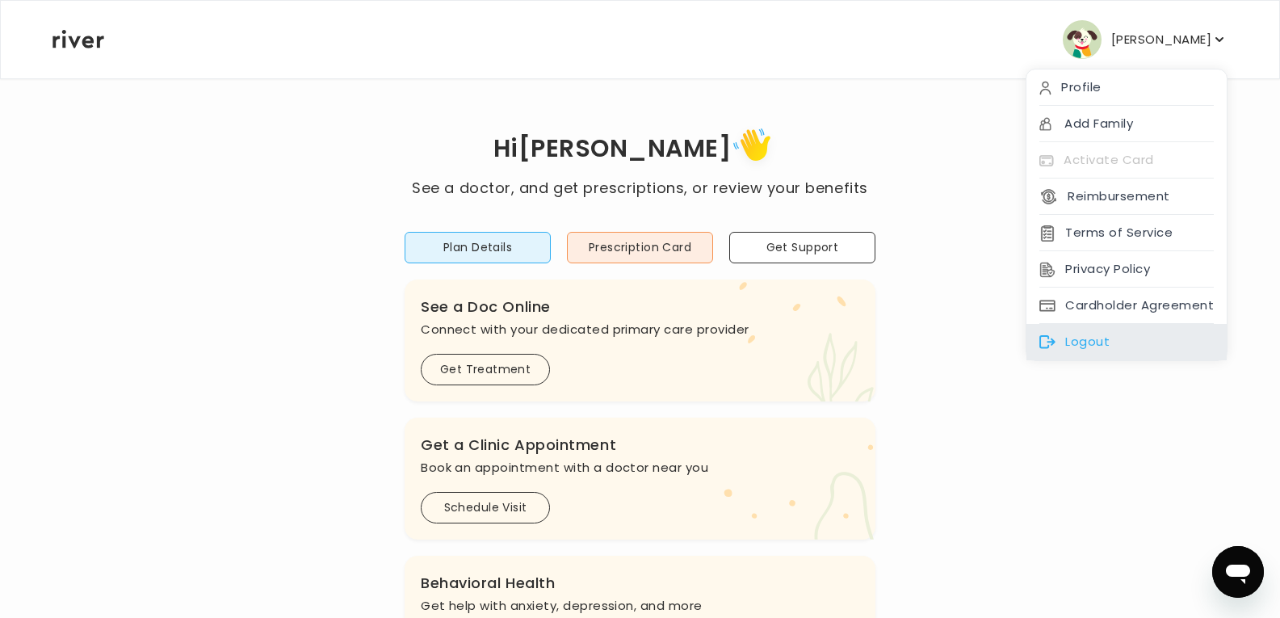
click at [1097, 343] on div "Logout" at bounding box center [1126, 342] width 200 height 36
